Goal: Navigation & Orientation: Find specific page/section

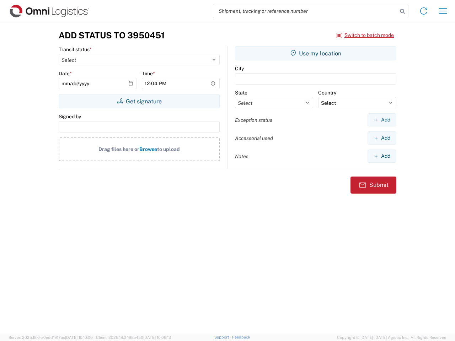
click at [305, 11] on input "search" at bounding box center [305, 11] width 184 height 14
click at [402, 11] on icon at bounding box center [403, 11] width 10 height 10
click at [424, 11] on icon at bounding box center [423, 10] width 11 height 11
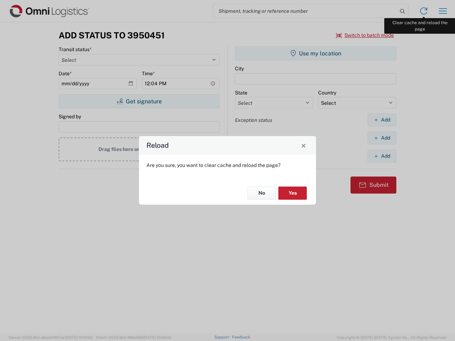
click at [443, 11] on div "Reload Are you sure, you want to clear cache and reload the page? No Yes" at bounding box center [227, 170] width 455 height 341
click at [365, 35] on div "Reload Are you sure, you want to clear cache and reload the page? No Yes" at bounding box center [227, 170] width 455 height 341
click at [139, 101] on div "Reload Are you sure, you want to clear cache and reload the page? No Yes" at bounding box center [227, 170] width 455 height 341
click at [316, 53] on div "Reload Are you sure, you want to clear cache and reload the page? No Yes" at bounding box center [227, 170] width 455 height 341
click at [382, 120] on div "Reload Are you sure, you want to clear cache and reload the page? No Yes" at bounding box center [227, 170] width 455 height 341
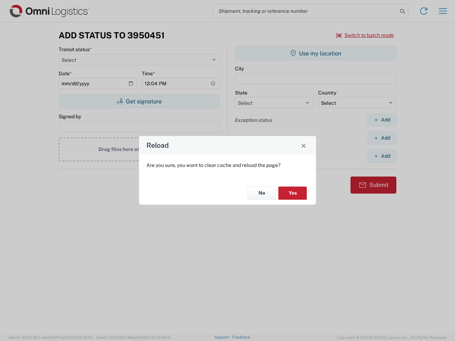
click at [382, 138] on div "Reload Are you sure, you want to clear cache and reload the page? No Yes" at bounding box center [227, 170] width 455 height 341
click at [382, 156] on div "Reload Are you sure, you want to clear cache and reload the page? No Yes" at bounding box center [227, 170] width 455 height 341
